Goal: Find specific page/section: Find specific page/section

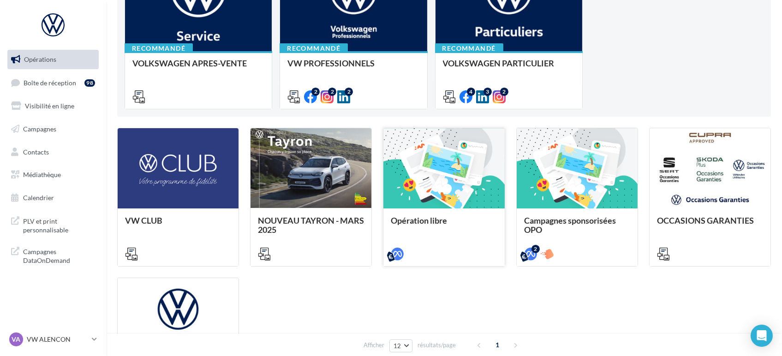
scroll to position [154, 0]
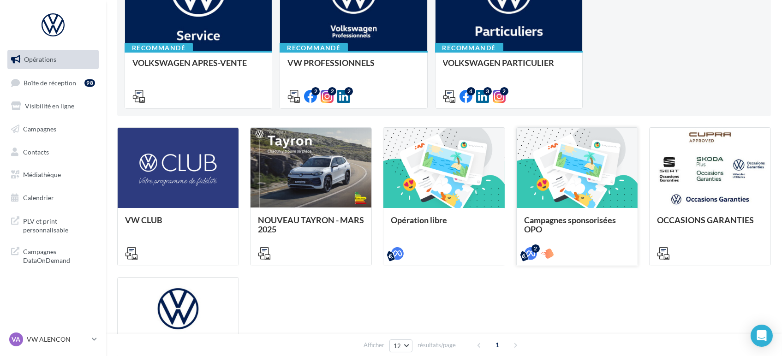
click at [579, 232] on div "Campagnes sponsorisées OPO" at bounding box center [577, 224] width 106 height 18
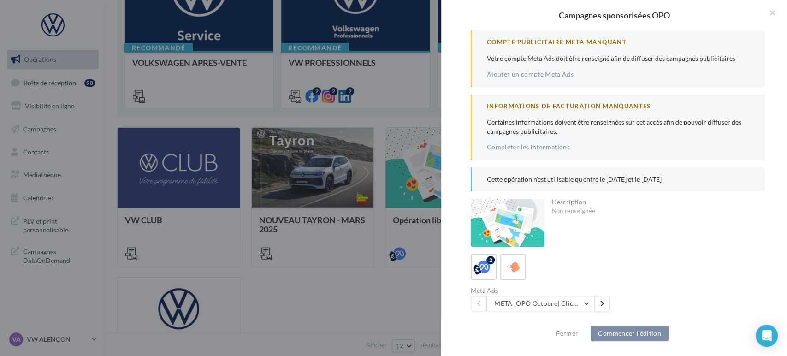
click at [376, 232] on div at bounding box center [393, 178] width 787 height 356
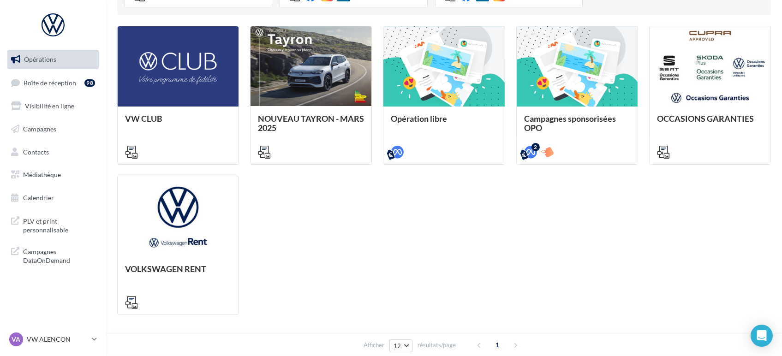
scroll to position [256, 0]
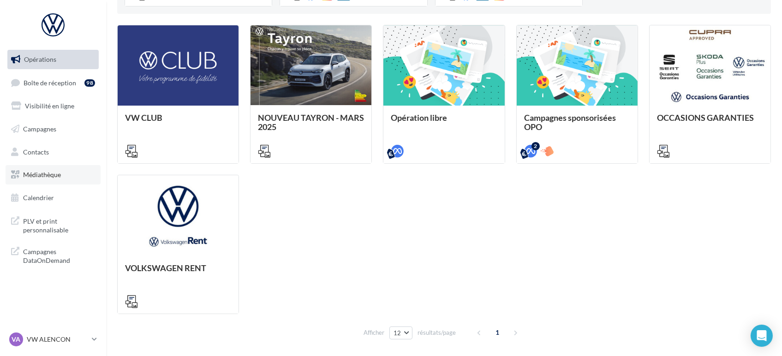
click at [25, 172] on span "Médiathèque" at bounding box center [42, 175] width 38 height 8
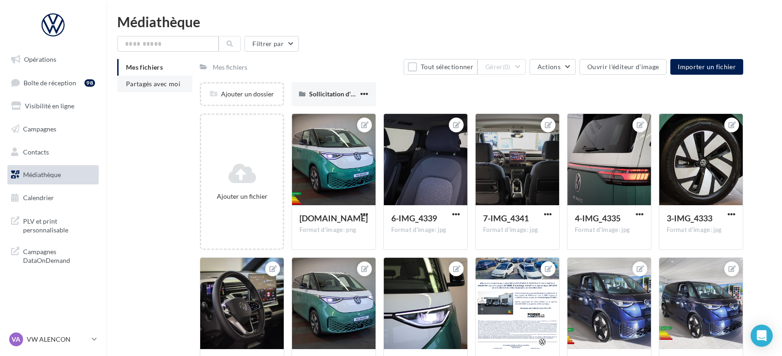
click at [149, 79] on li "Partagés avec moi" at bounding box center [154, 84] width 75 height 17
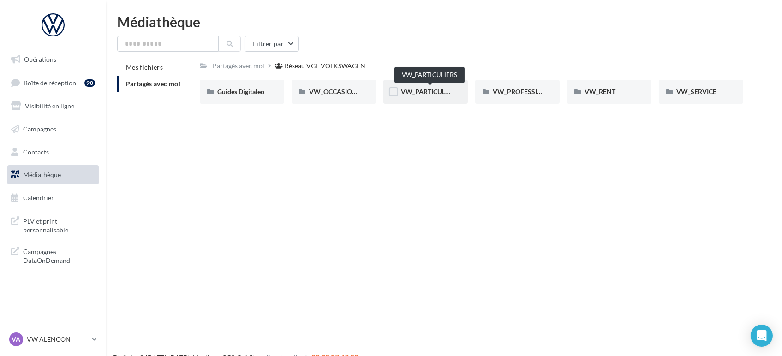
click at [428, 94] on span "VW_PARTICULIERS" at bounding box center [430, 92] width 58 height 8
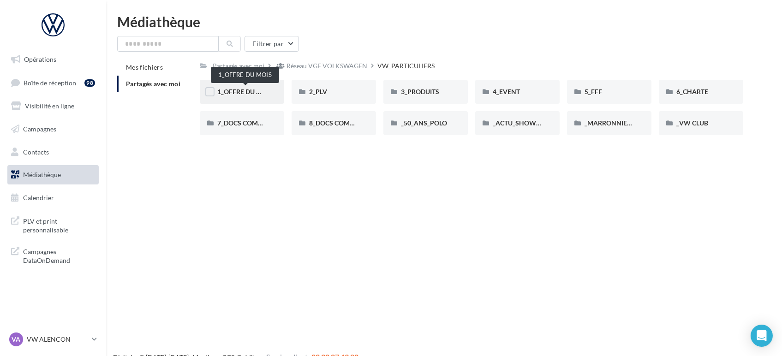
click at [248, 89] on span "1_OFFRE DU MOIS" at bounding box center [244, 92] width 55 height 8
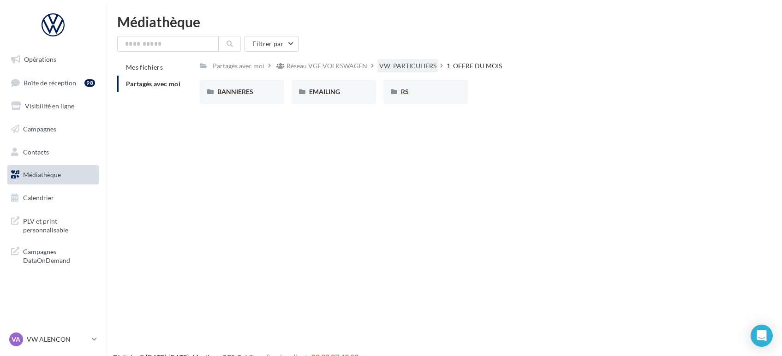
click at [411, 72] on div "VW_PARTICULIERS" at bounding box center [407, 65] width 61 height 13
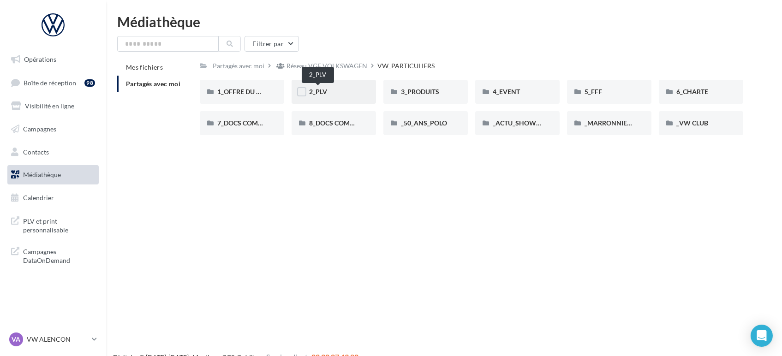
click at [325, 91] on span "2_PLV" at bounding box center [318, 92] width 18 height 8
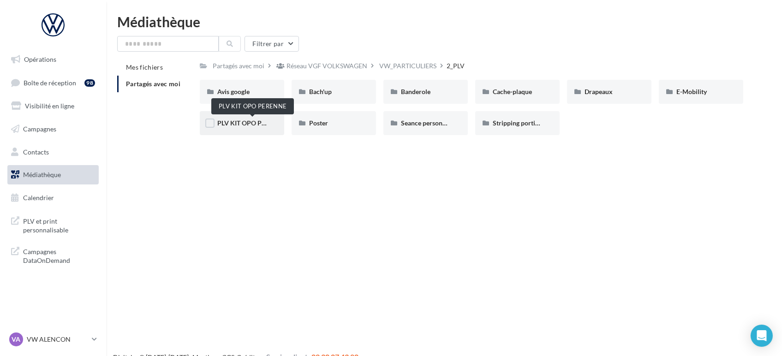
click at [233, 126] on span "PLV KIT OPO PERENNE" at bounding box center [252, 123] width 70 height 8
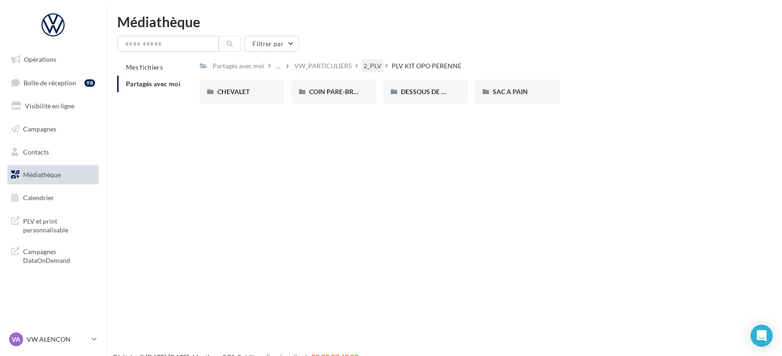
click at [362, 62] on div "2_PLV" at bounding box center [373, 65] width 22 height 13
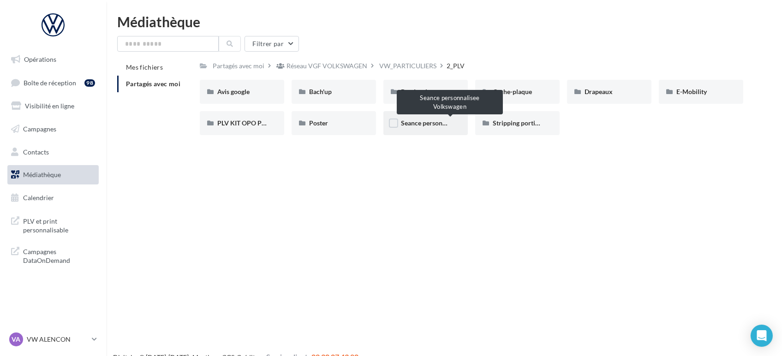
click at [423, 125] on span "Seance personnalisee Volkswagen" at bounding box center [449, 123] width 97 height 8
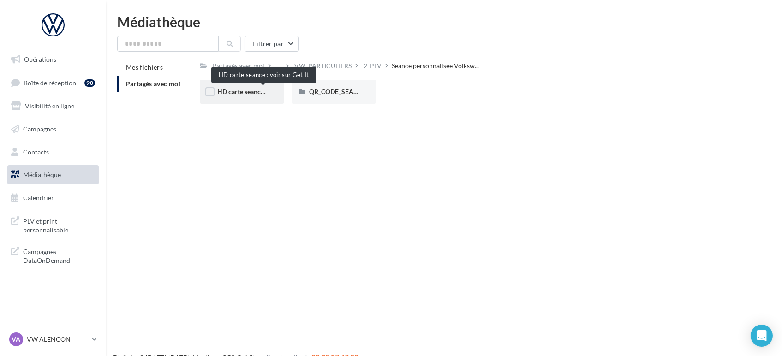
click at [249, 92] on span "HD carte seance : voir sur Get It" at bounding box center [262, 92] width 90 height 8
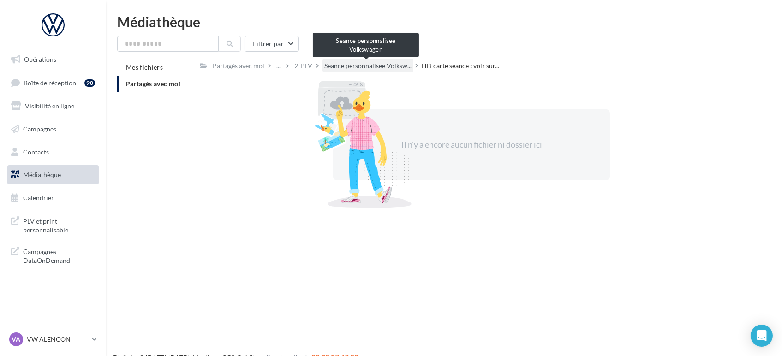
click at [351, 62] on span "Seance personnalisee Volksw..." at bounding box center [367, 65] width 87 height 9
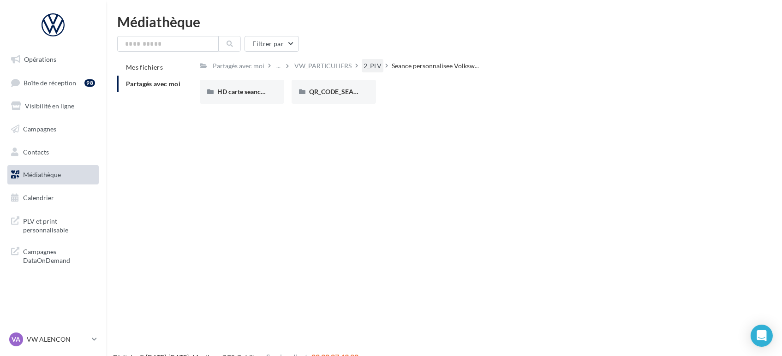
click at [376, 62] on div "2_PLV" at bounding box center [373, 65] width 18 height 9
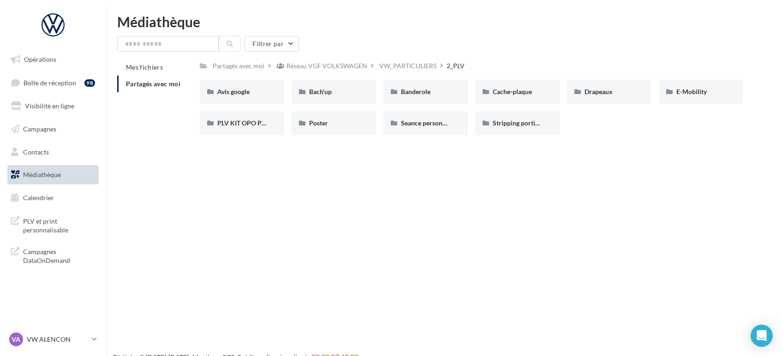
click at [398, 65] on div "VW_PARTICULIERS" at bounding box center [407, 65] width 57 height 9
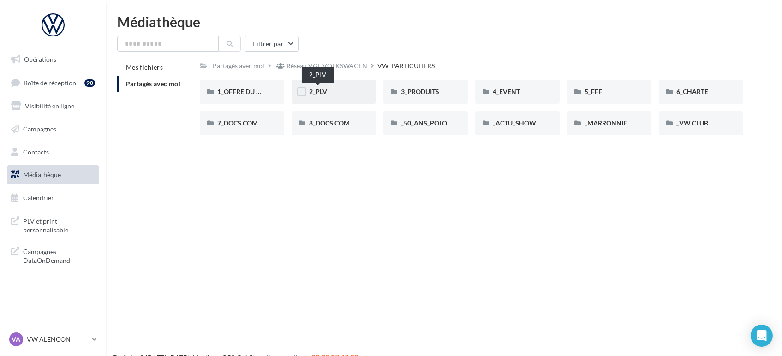
click at [326, 93] on span "2_PLV" at bounding box center [318, 92] width 18 height 8
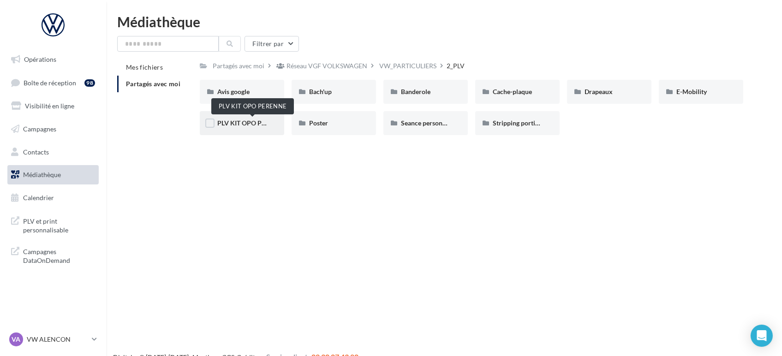
click at [238, 121] on span "PLV KIT OPO PERENNE" at bounding box center [252, 123] width 70 height 8
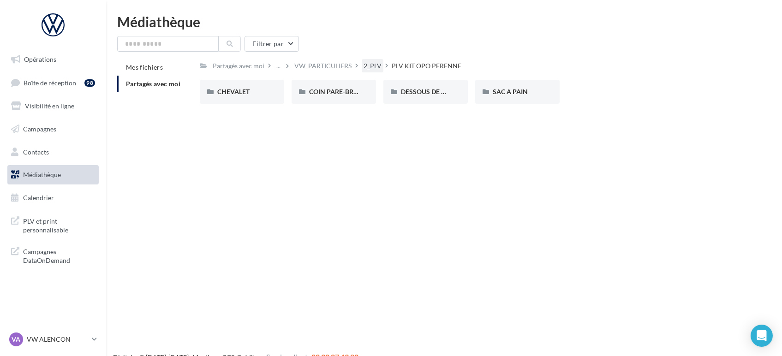
click at [364, 67] on div "2_PLV" at bounding box center [373, 65] width 18 height 9
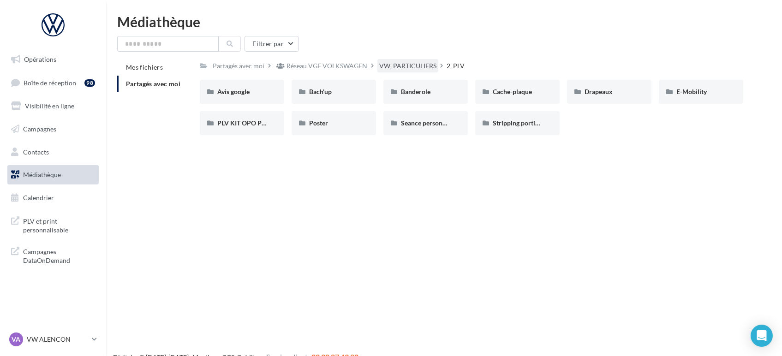
click at [401, 62] on div "VW_PARTICULIERS" at bounding box center [407, 65] width 57 height 9
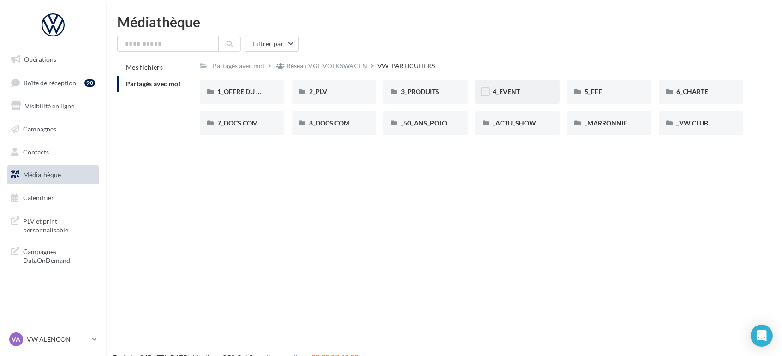
click at [524, 90] on div "4_EVENT" at bounding box center [517, 91] width 49 height 9
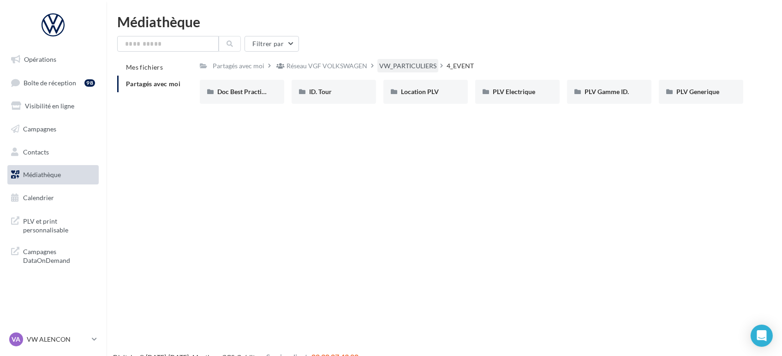
click at [391, 65] on div "VW_PARTICULIERS" at bounding box center [407, 65] width 57 height 9
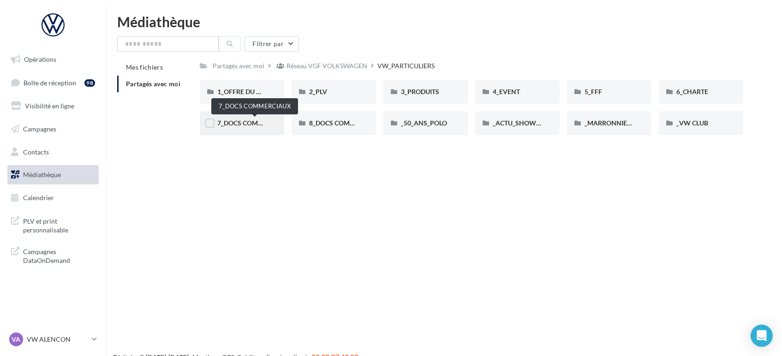
click at [251, 120] on span "7_DOCS COMMERCIAUX" at bounding box center [254, 123] width 74 height 8
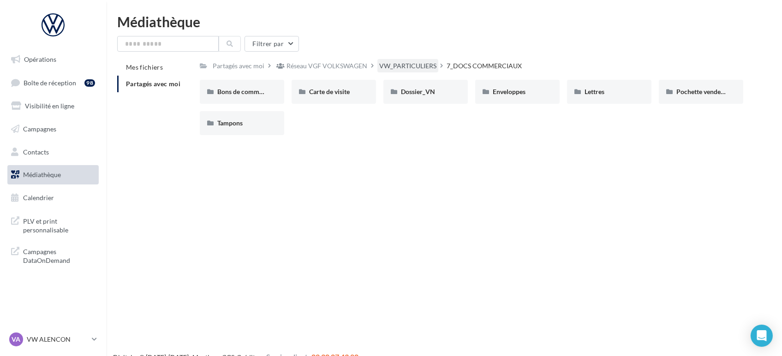
click at [416, 62] on div "VW_PARTICULIERS" at bounding box center [407, 65] width 57 height 9
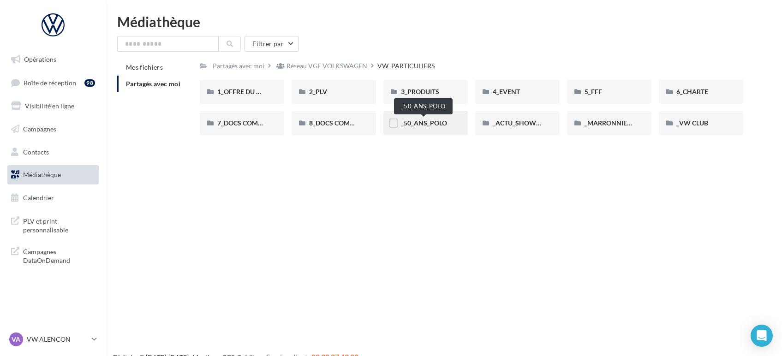
click at [432, 121] on span "_50_ANS_POLO" at bounding box center [424, 123] width 46 height 8
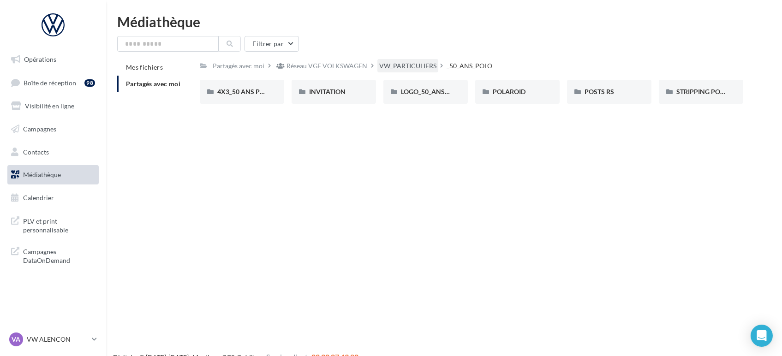
click at [402, 69] on div "VW_PARTICULIERS" at bounding box center [407, 65] width 57 height 9
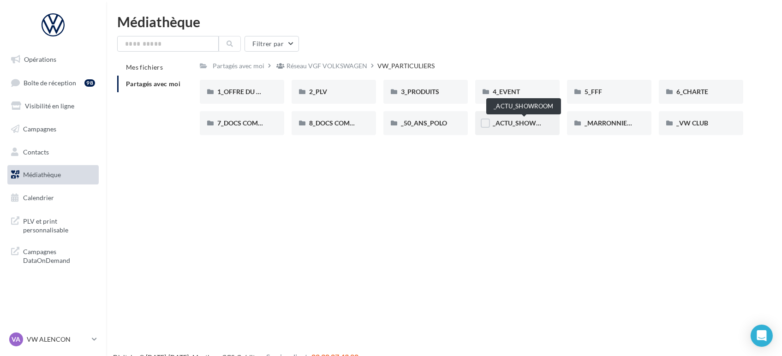
click at [514, 122] on span "_ACTU_SHOWROOM" at bounding box center [525, 123] width 64 height 8
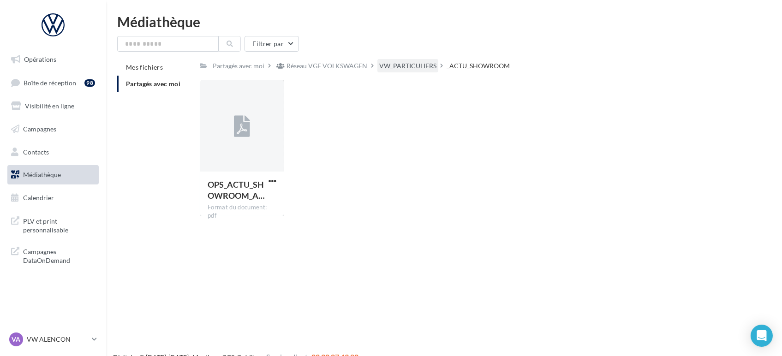
click at [397, 66] on div "VW_PARTICULIERS" at bounding box center [407, 65] width 57 height 9
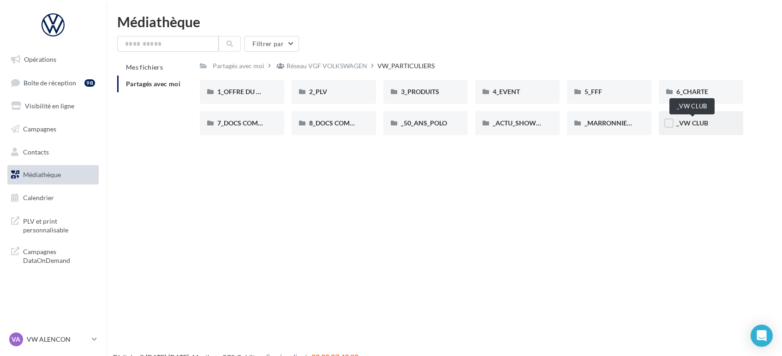
click at [691, 122] on span "_VW CLUB" at bounding box center [692, 123] width 32 height 8
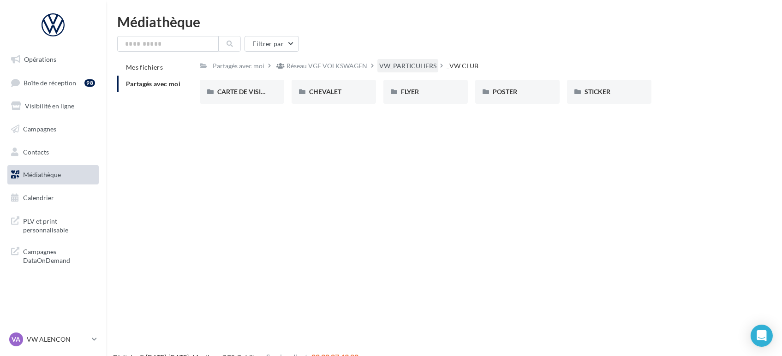
click at [426, 62] on div "VW_PARTICULIERS" at bounding box center [407, 65] width 57 height 9
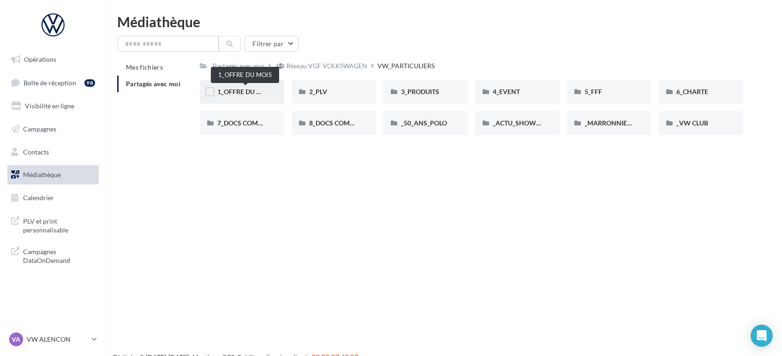
click at [254, 88] on span "1_OFFRE DU MOIS" at bounding box center [244, 92] width 55 height 8
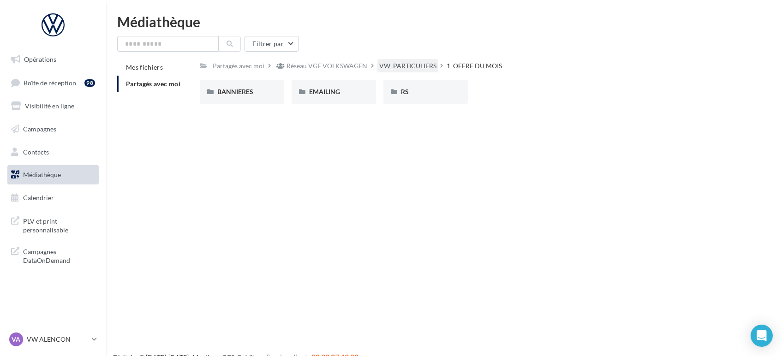
click at [405, 65] on div "VW_PARTICULIERS" at bounding box center [407, 65] width 57 height 9
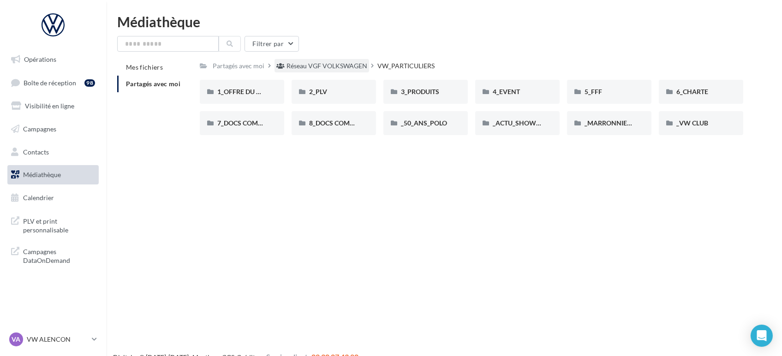
click at [351, 68] on div "Réseau VGF VOLKSWAGEN" at bounding box center [326, 65] width 81 height 9
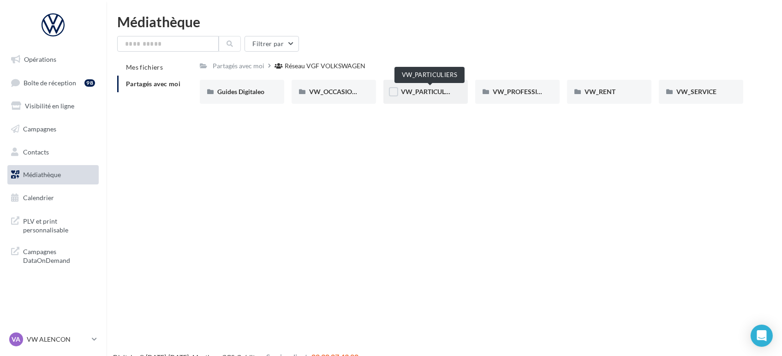
click at [435, 93] on span "VW_PARTICULIERS" at bounding box center [430, 92] width 58 height 8
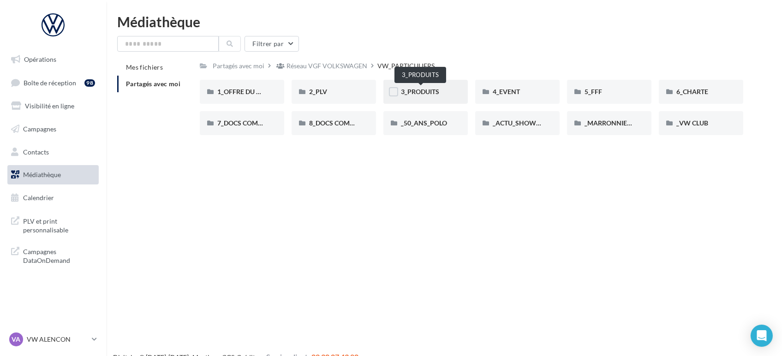
click at [418, 89] on span "3_PRODUITS" at bounding box center [420, 92] width 38 height 8
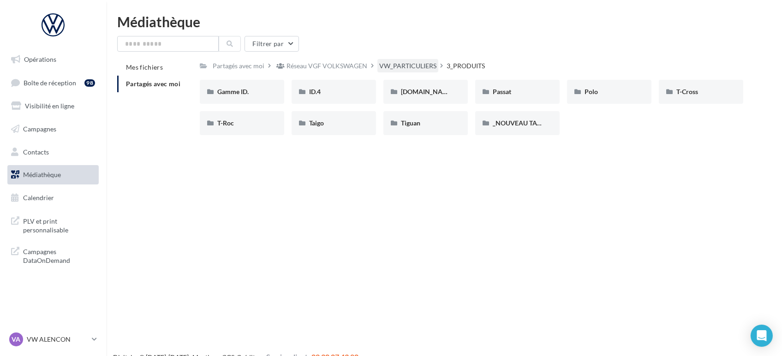
click at [420, 66] on div "VW_PARTICULIERS" at bounding box center [407, 65] width 57 height 9
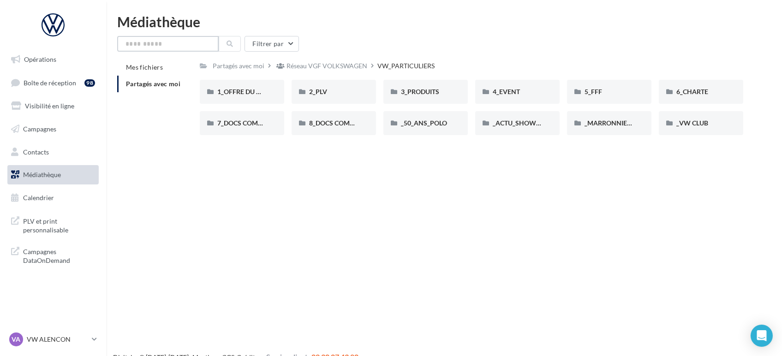
click at [143, 49] on input "text" at bounding box center [167, 44] width 101 height 16
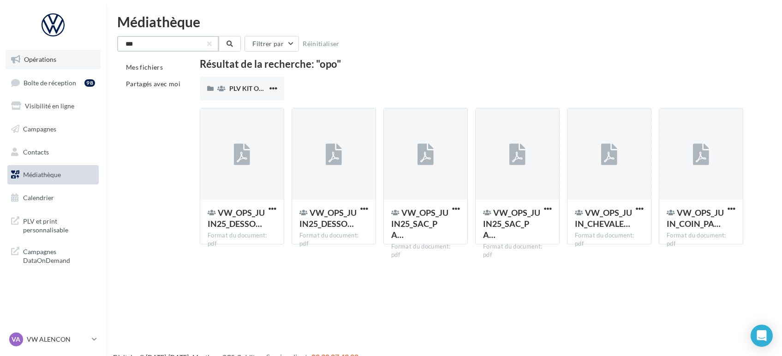
type input "***"
click at [33, 58] on span "Opérations" at bounding box center [40, 59] width 32 height 8
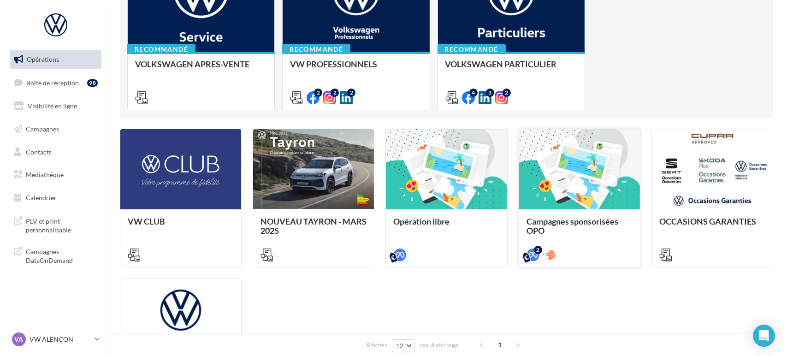
scroll to position [154, 0]
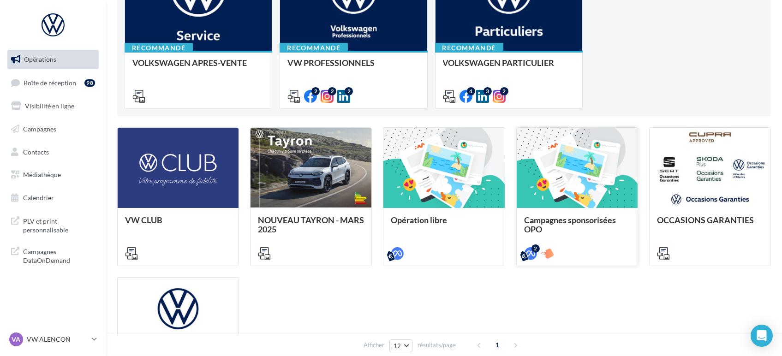
click at [587, 214] on div "Campagnes sponsorisées OPO" at bounding box center [577, 236] width 121 height 57
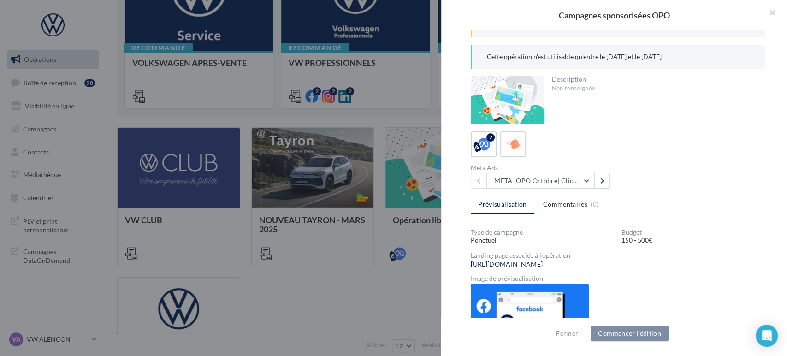
scroll to position [182, 0]
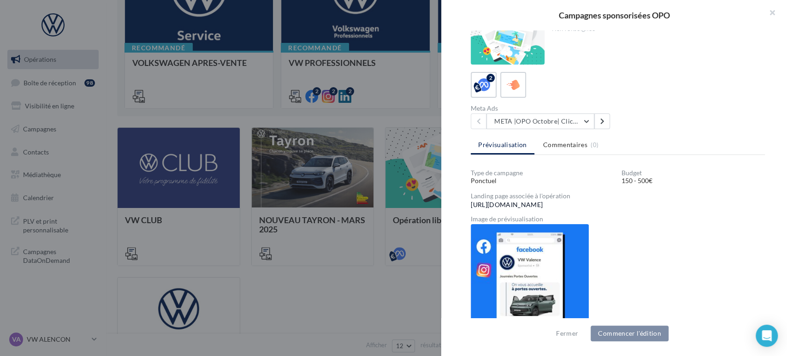
click at [494, 204] on link "[URL][DOMAIN_NAME]" at bounding box center [507, 204] width 72 height 7
click at [524, 119] on button "META |OPO Octobre| Click To Map" at bounding box center [541, 121] width 108 height 16
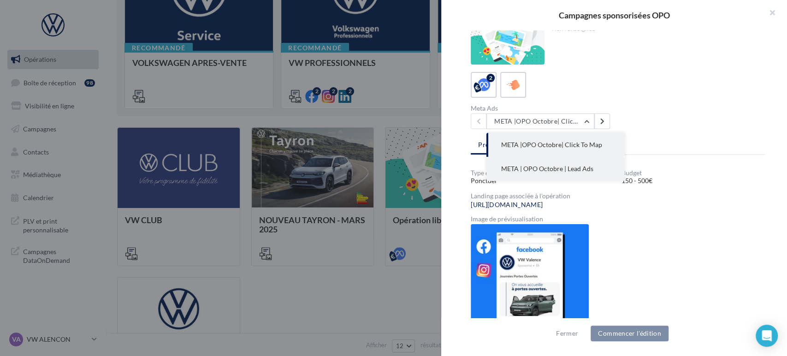
click at [565, 170] on span "META | OPO Octobre | Lead Ads" at bounding box center [547, 169] width 92 height 8
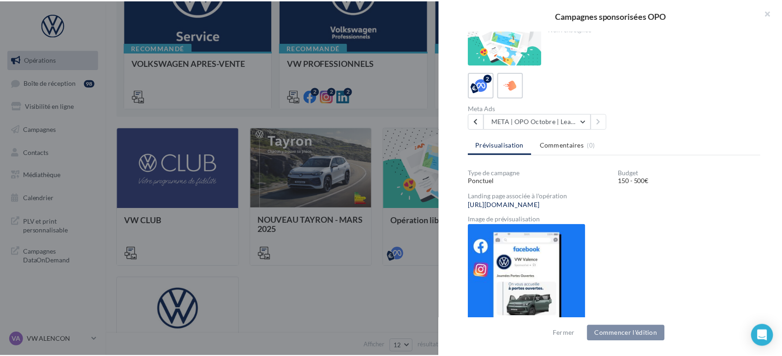
scroll to position [169, 0]
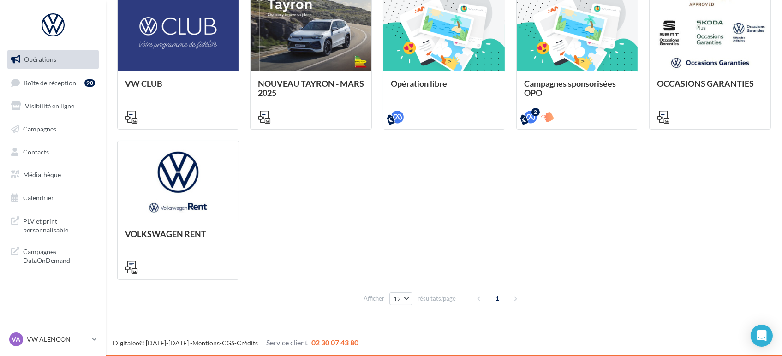
scroll to position [290, 0]
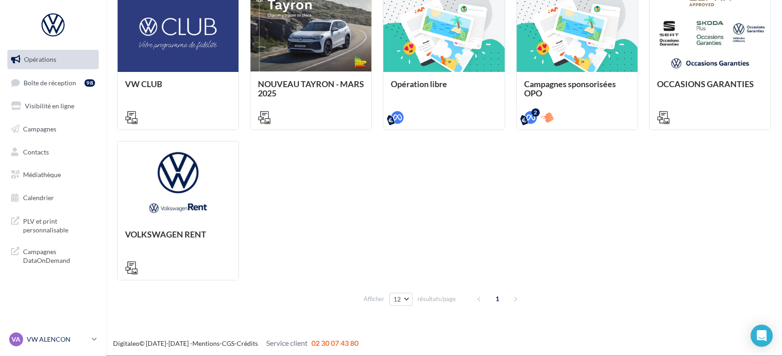
click at [63, 339] on p "VW ALENCON" at bounding box center [57, 339] width 61 height 9
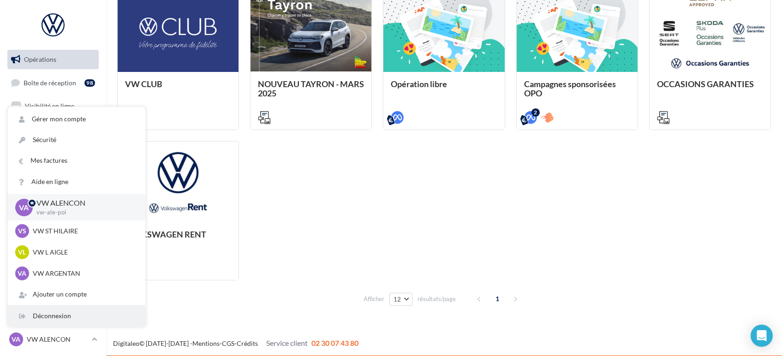
click at [48, 317] on div "Déconnexion" at bounding box center [76, 316] width 137 height 21
